Goal: Find specific page/section: Find specific page/section

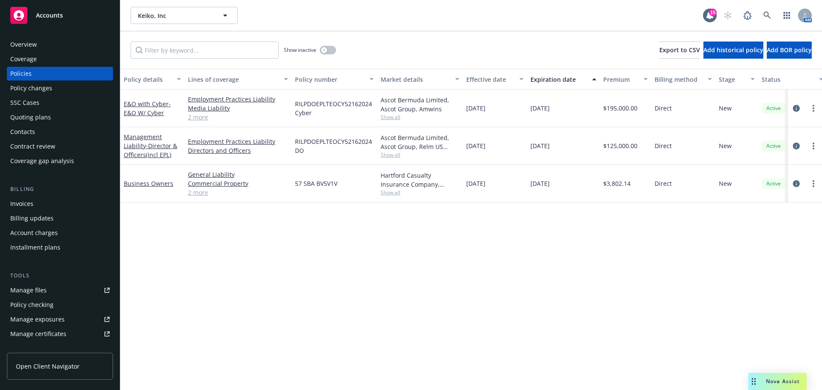
click at [52, 17] on span "Accounts" at bounding box center [49, 15] width 27 height 7
